Goal: Find contact information: Find contact information

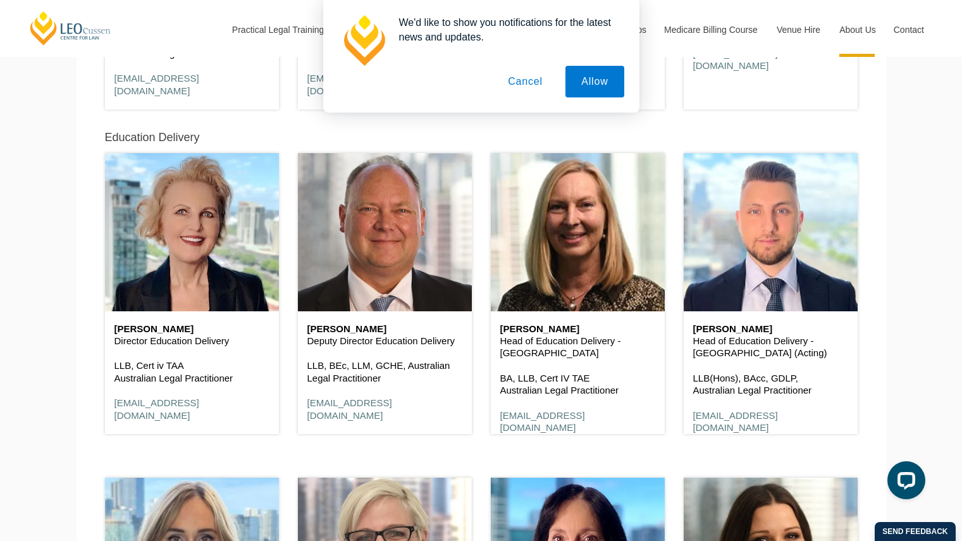
scroll to position [911, 0]
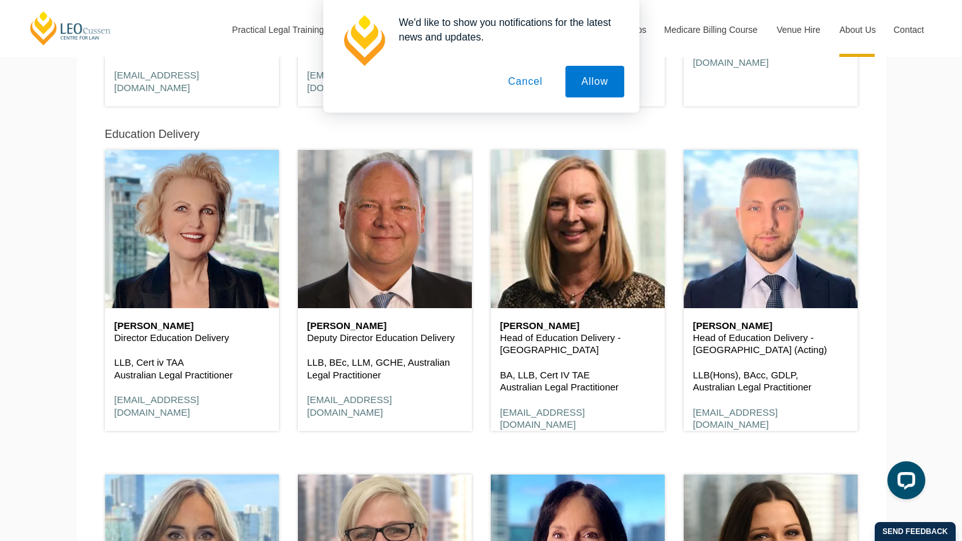
click at [525, 95] on button "Cancel" at bounding box center [525, 82] width 66 height 32
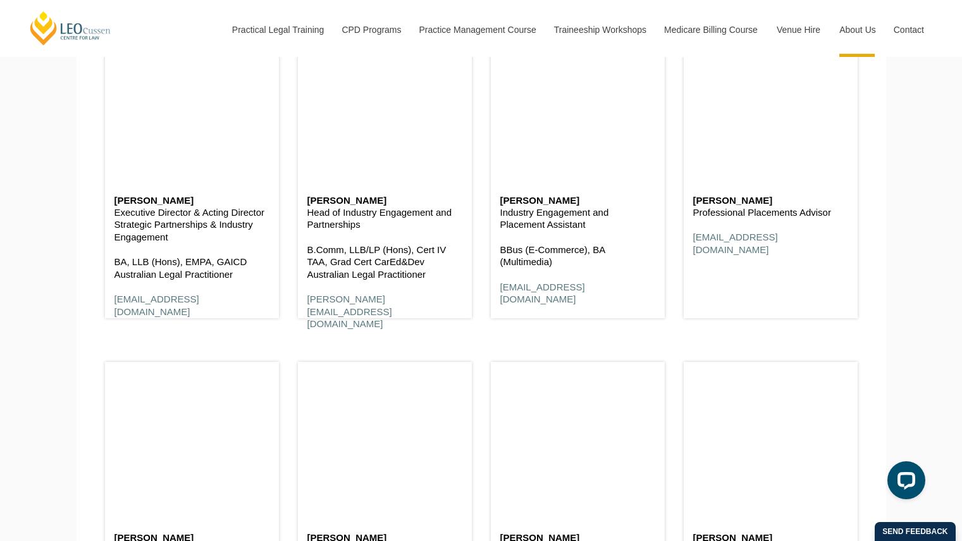
scroll to position [4983, 0]
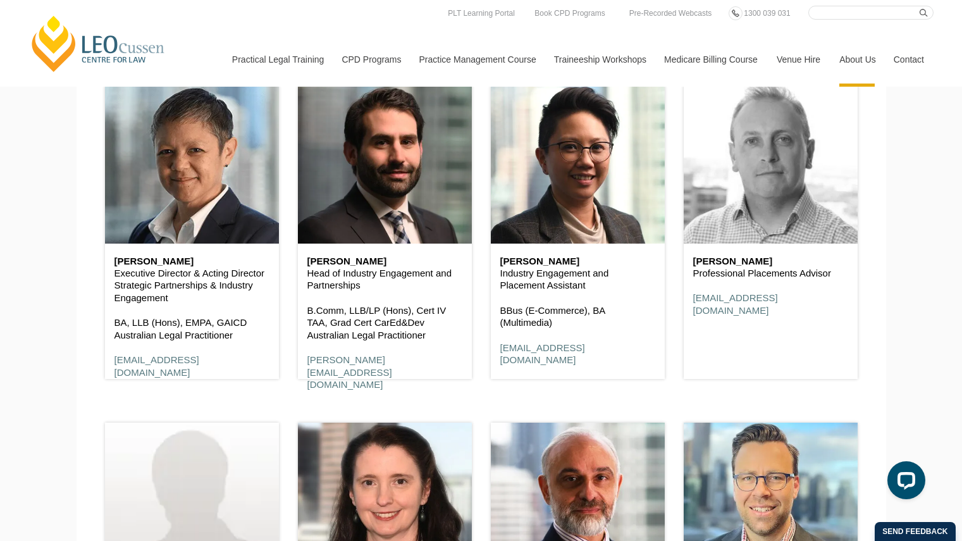
click at [769, 156] on header at bounding box center [771, 164] width 174 height 158
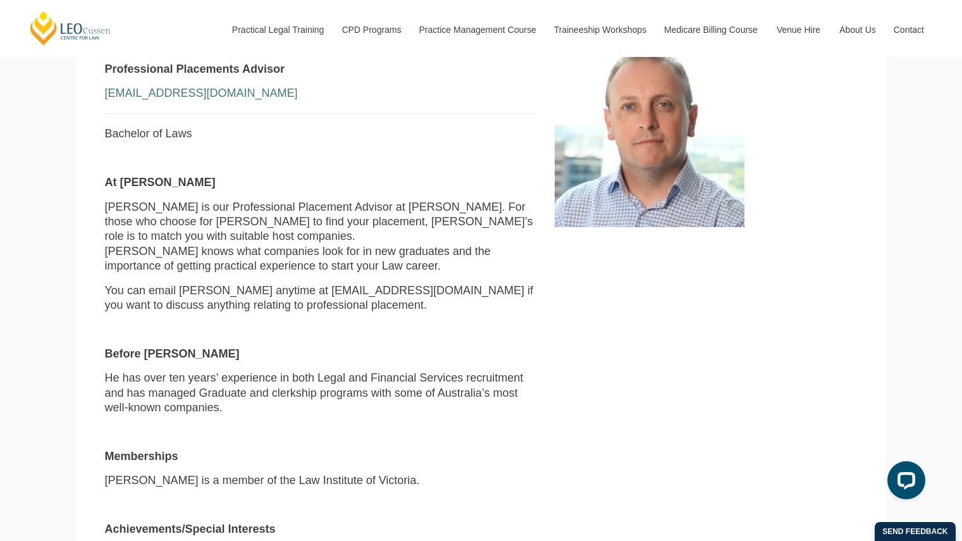
scroll to position [407, 0]
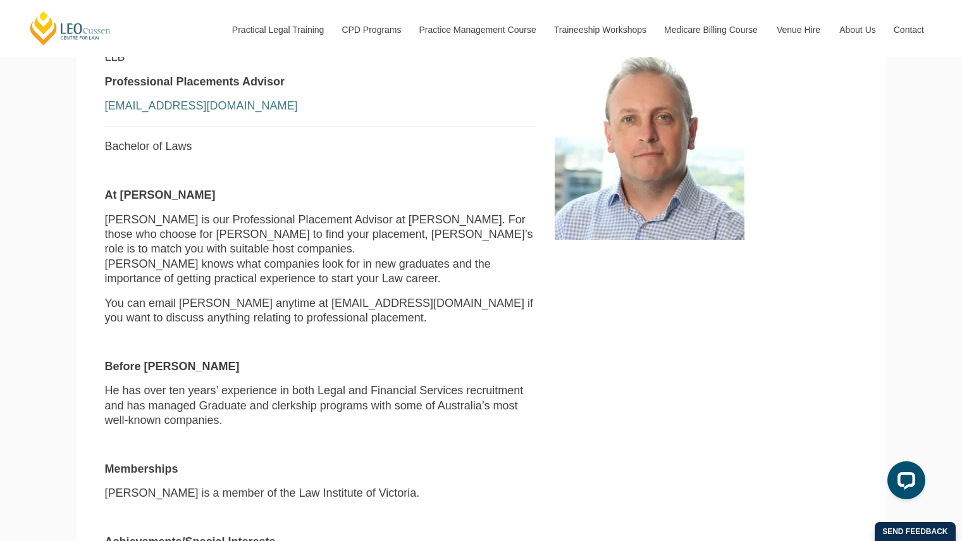
click at [684, 368] on div "LLB Professional Placements Advisor fwalsh@leocussen.edu.au Bachelor of Laws At…" at bounding box center [481, 331] width 772 height 562
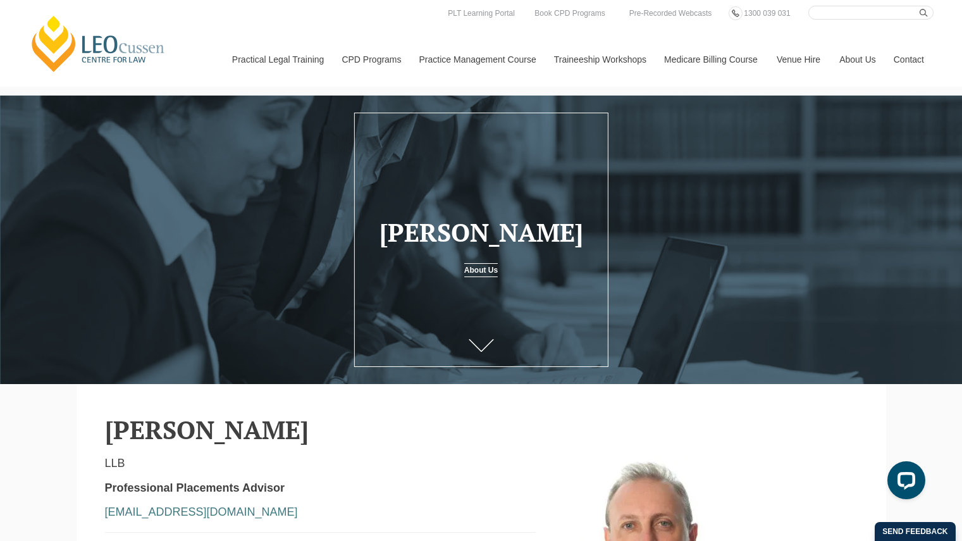
scroll to position [0, 0]
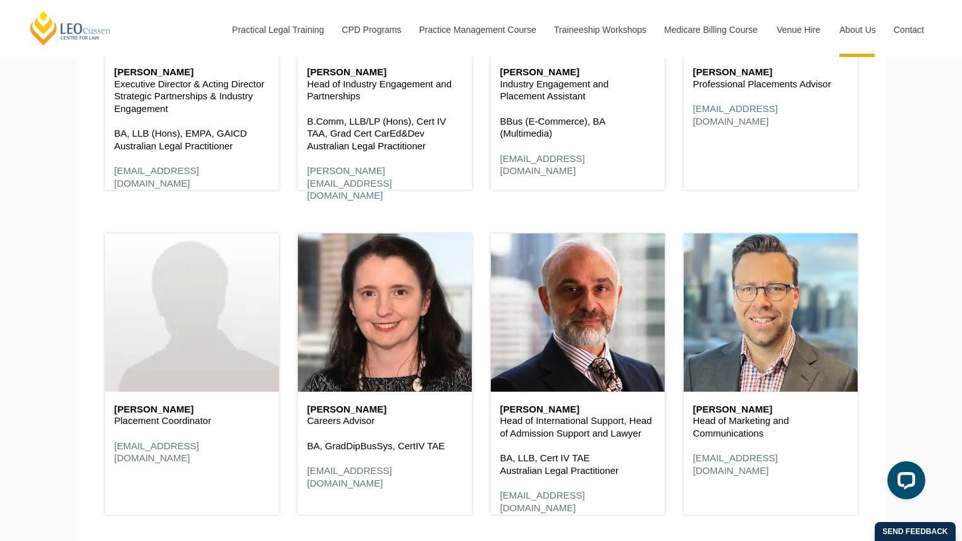
scroll to position [5217, 0]
